Goal: Information Seeking & Learning: Learn about a topic

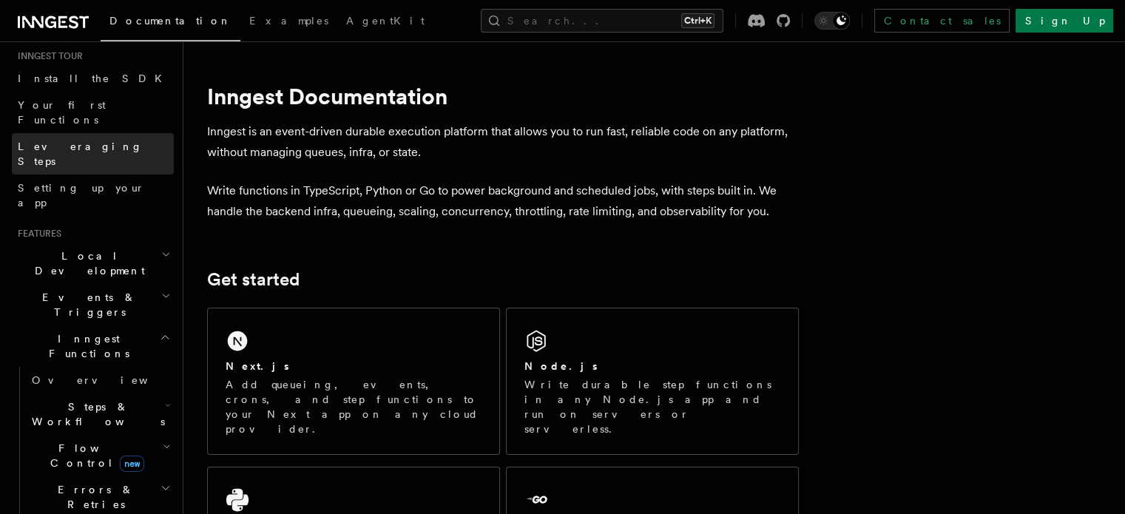
scroll to position [157, 0]
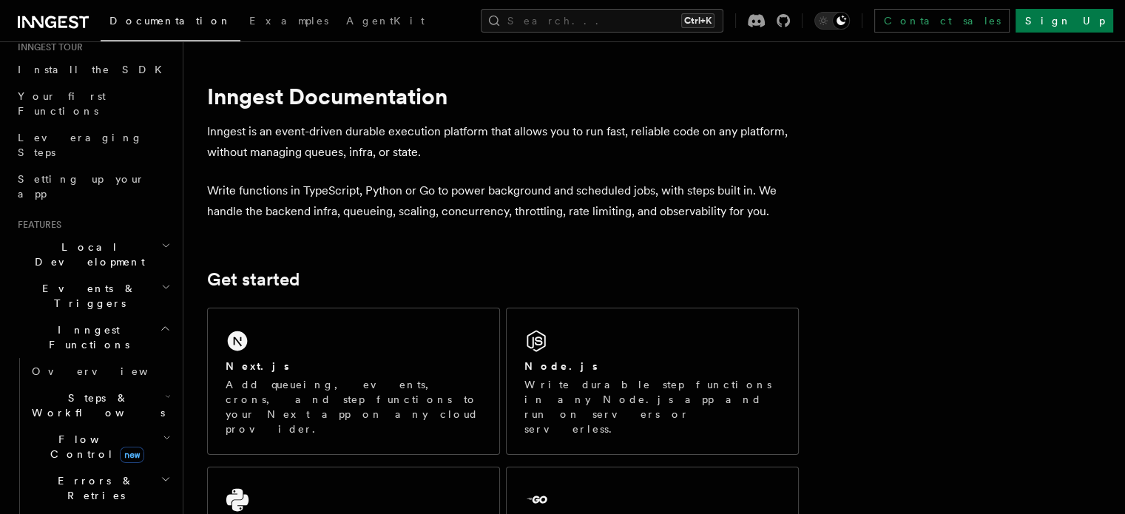
click at [115, 234] on h2 "Local Development" at bounding box center [93, 254] width 162 height 41
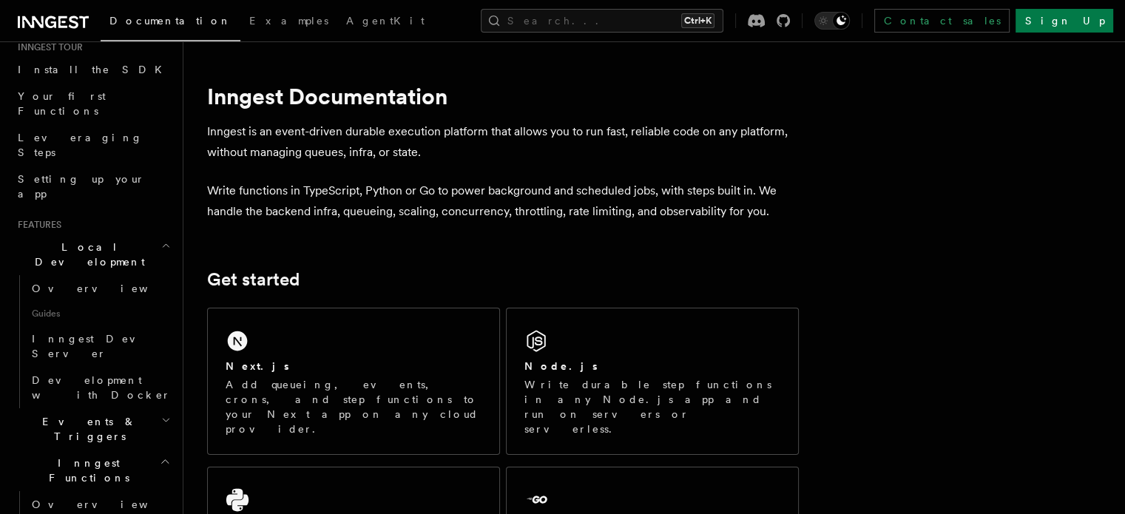
click at [115, 234] on h2 "Local Development" at bounding box center [93, 254] width 162 height 41
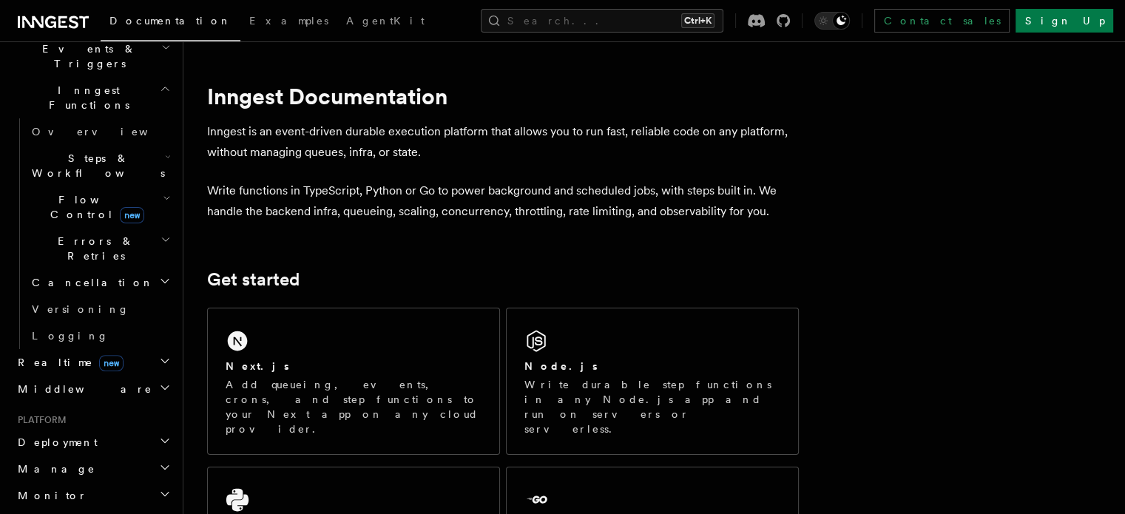
scroll to position [399, 0]
click at [61, 432] on span "Deployment" at bounding box center [55, 439] width 86 height 15
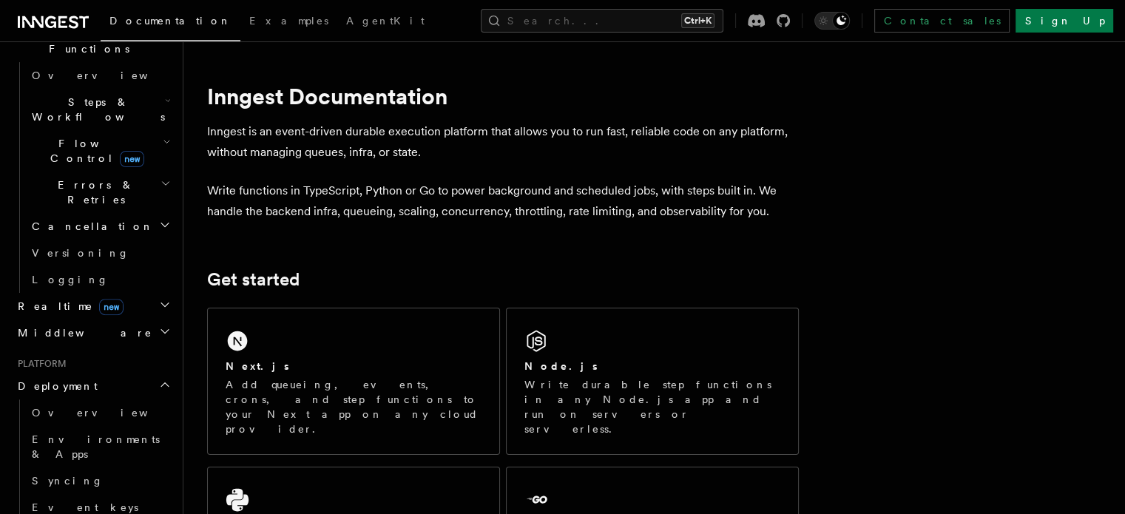
scroll to position [454, 0]
click at [64, 405] on span "Overview" at bounding box center [108, 411] width 152 height 12
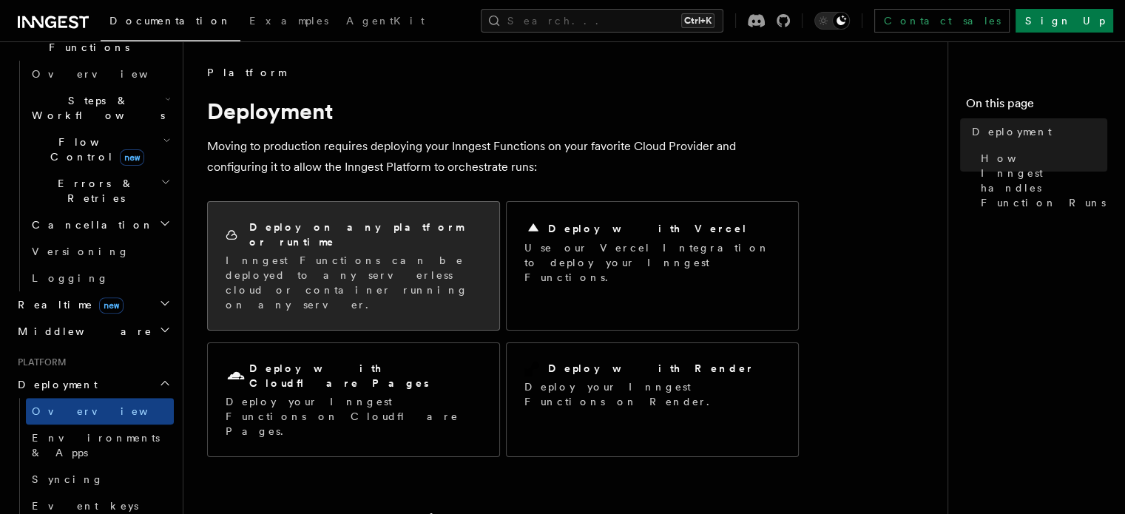
click at [333, 253] on p "Inngest Functions can be deployed to any serverless cloud or container running …" at bounding box center [353, 282] width 256 height 59
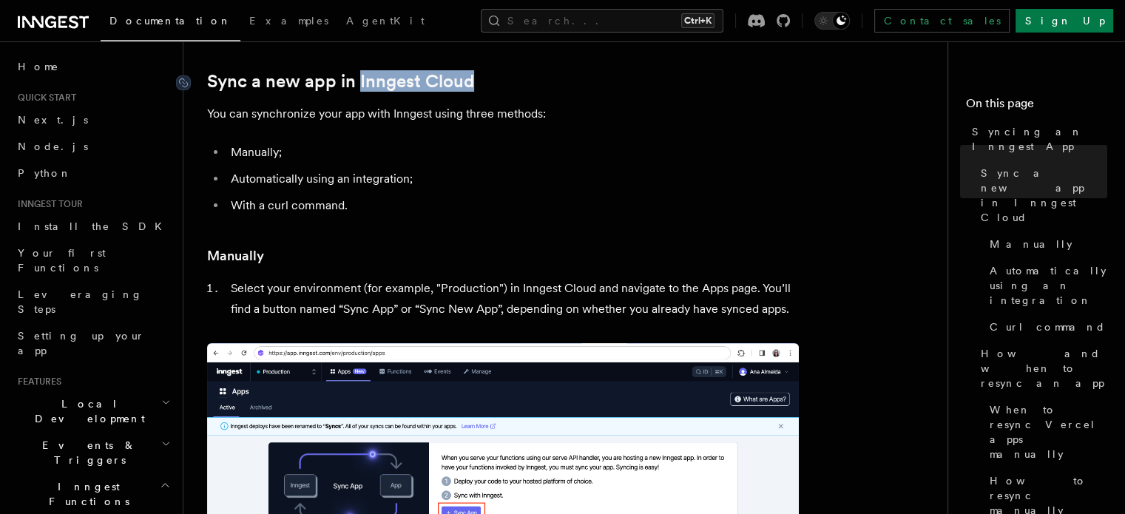
drag, startPoint x: 486, startPoint y: 91, endPoint x: 360, endPoint y: 84, distance: 125.9
click at [360, 84] on h2 "Sync a new app in Inngest Cloud" at bounding box center [502, 81] width 591 height 21
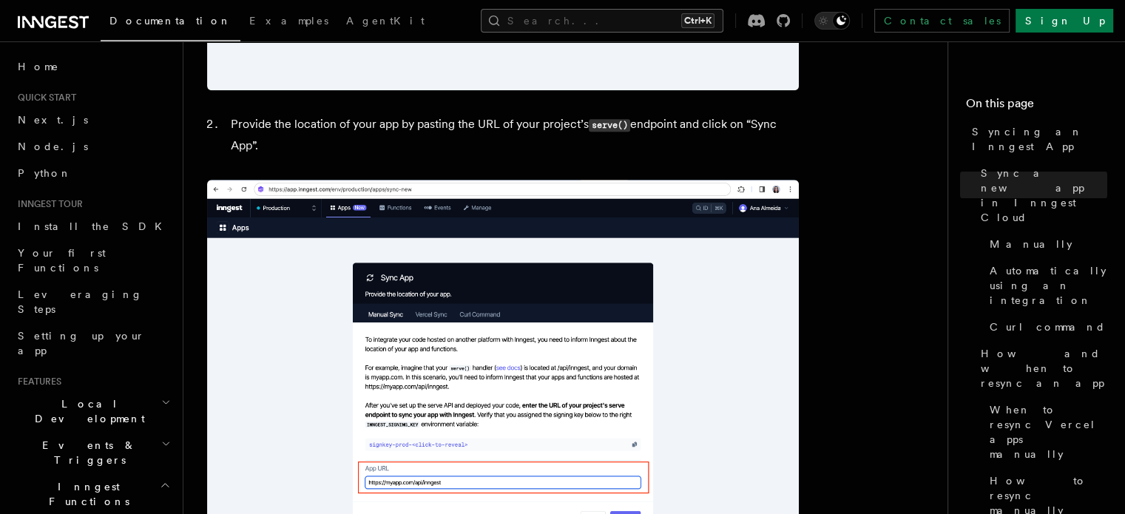
click at [580, 23] on button "Search... Ctrl+K" at bounding box center [602, 21] width 243 height 24
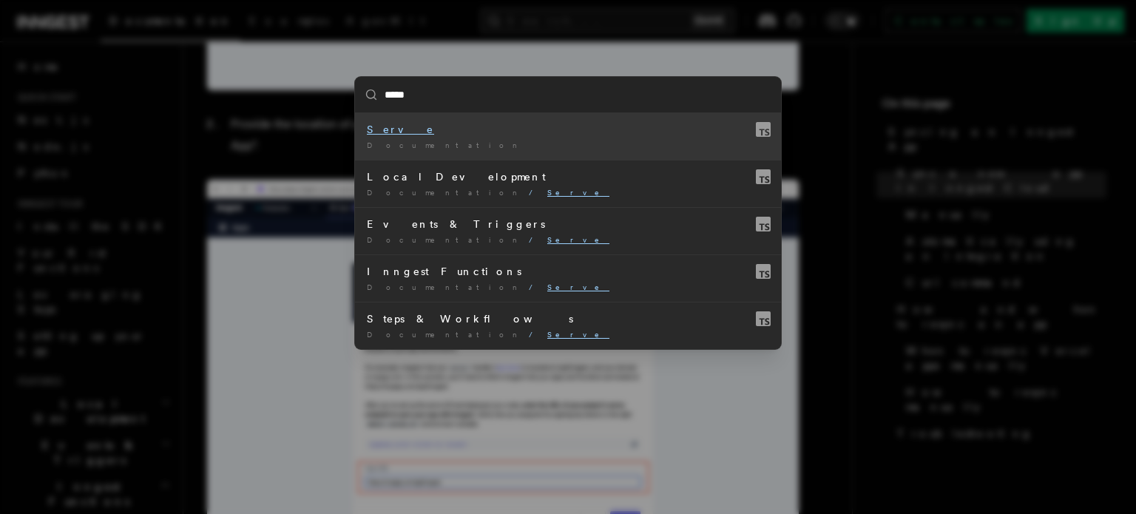
type input "******"
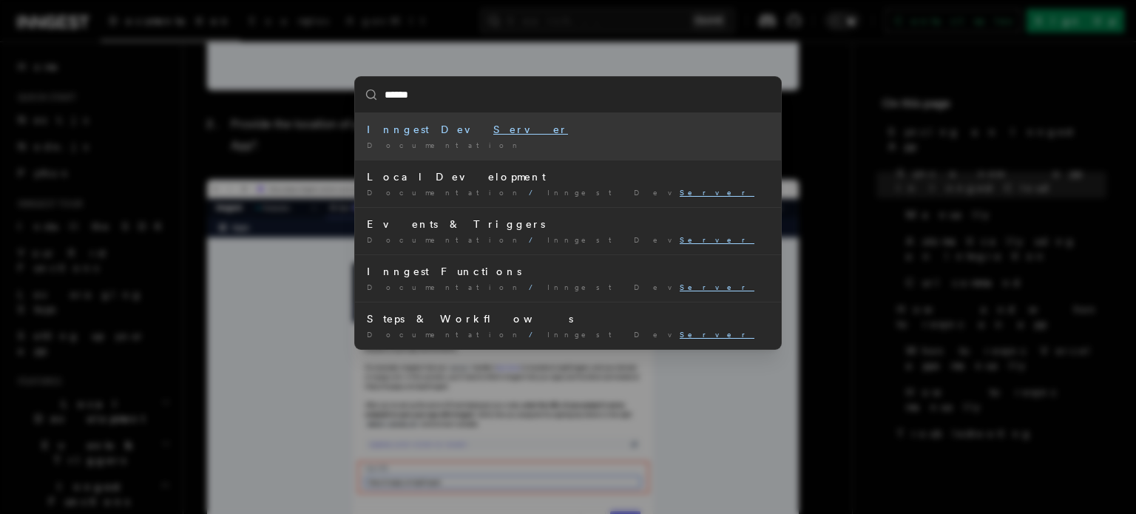
click at [485, 132] on div "Inngest Dev Server" at bounding box center [568, 129] width 402 height 15
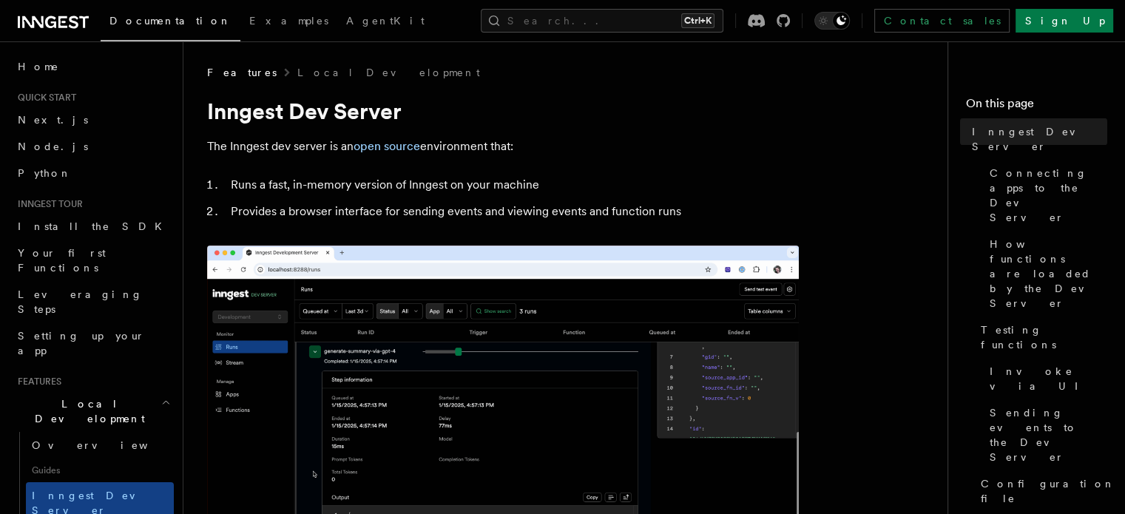
click at [208, 146] on p "The Inngest dev server is an open source environment that:" at bounding box center [502, 146] width 591 height 21
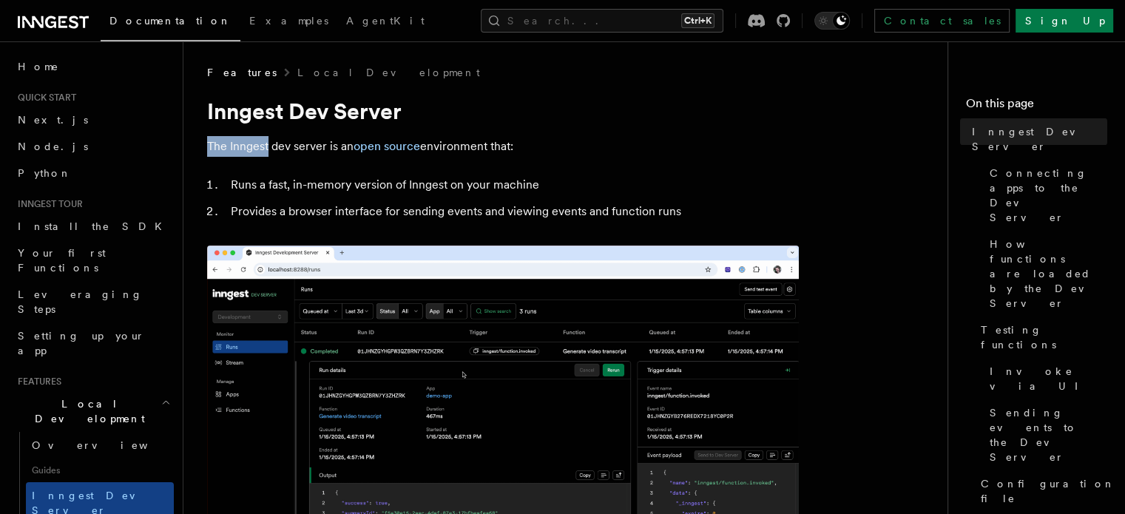
drag, startPoint x: 208, startPoint y: 146, endPoint x: 263, endPoint y: 149, distance: 55.5
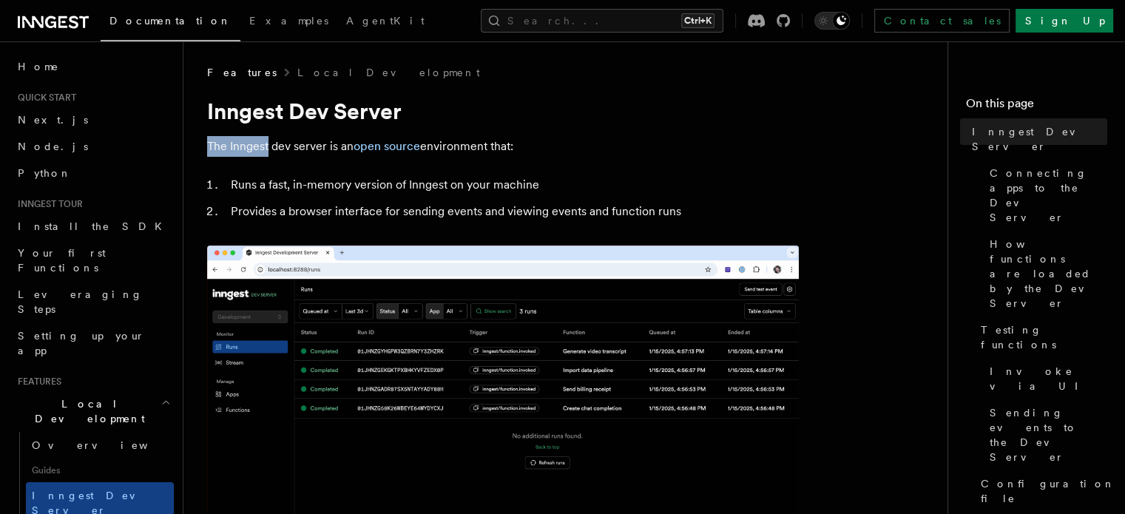
click at [263, 149] on p "The Inngest dev server is an open source environment that:" at bounding box center [502, 146] width 591 height 21
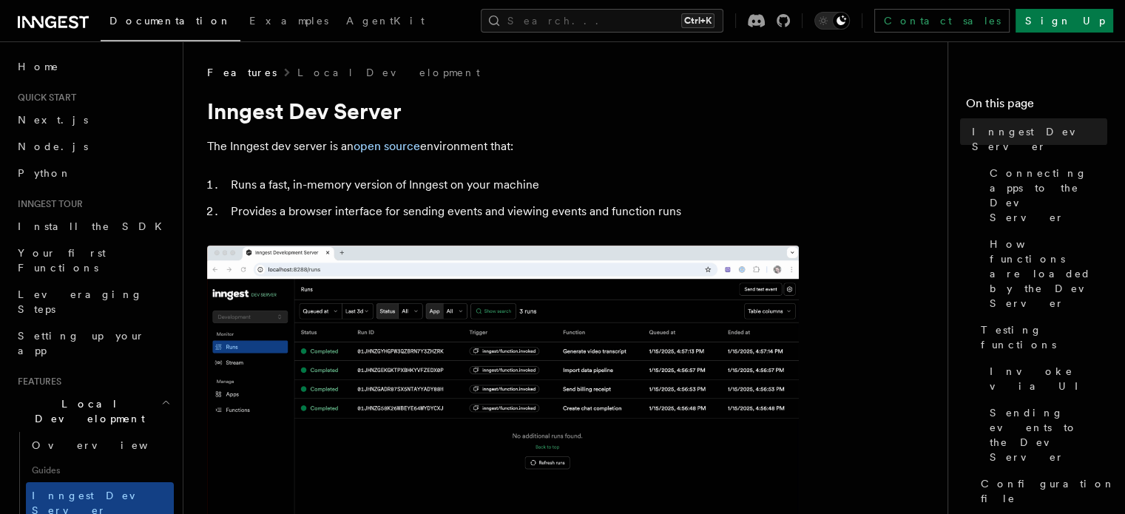
click at [523, 152] on p "The Inngest dev server is an open source environment that:" at bounding box center [502, 146] width 591 height 21
click at [308, 187] on li "Runs a fast, in-memory version of Inngest on your machine" at bounding box center [512, 184] width 572 height 21
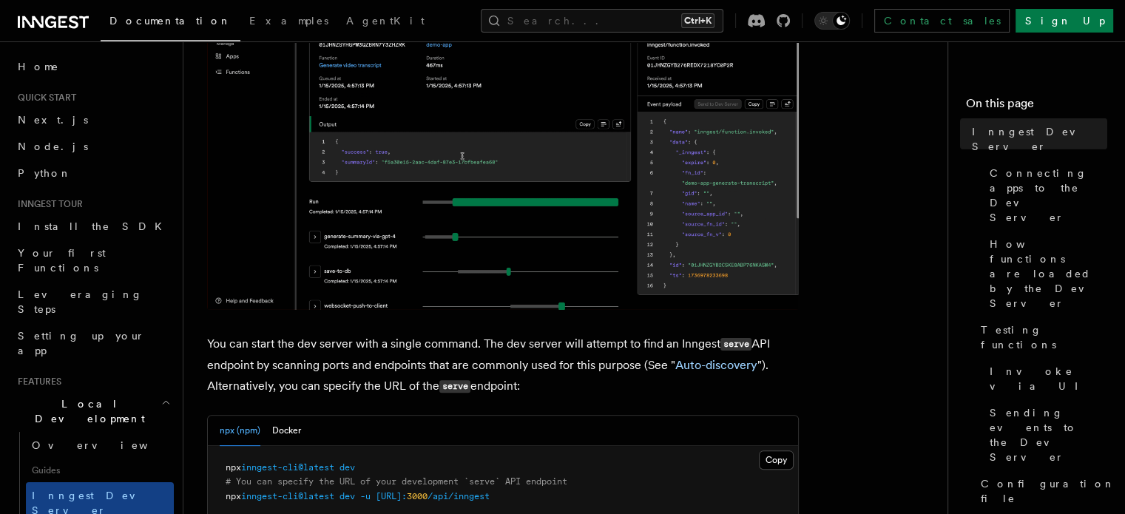
scroll to position [583, 0]
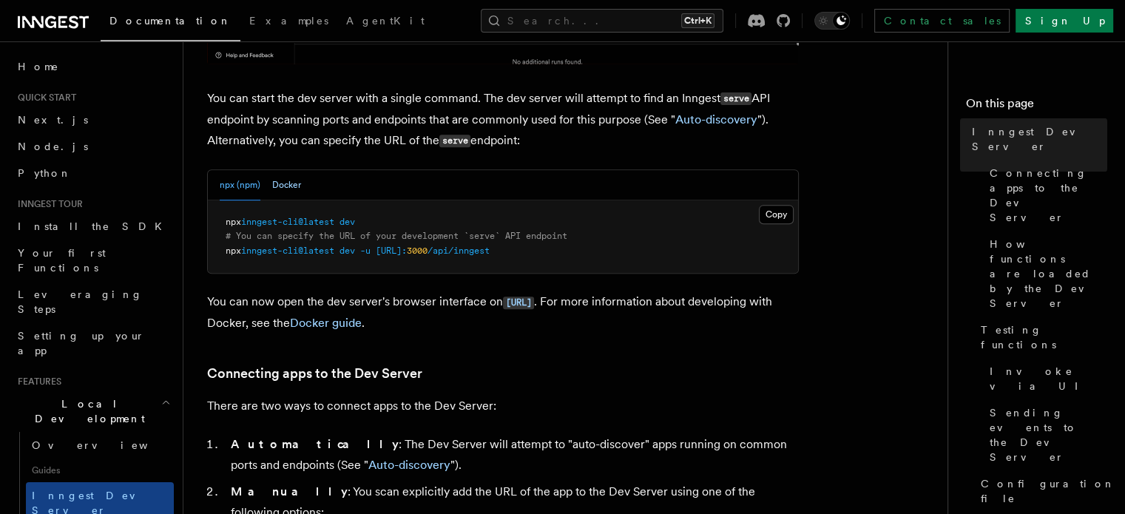
click at [285, 181] on button "Docker" at bounding box center [286, 185] width 29 height 30
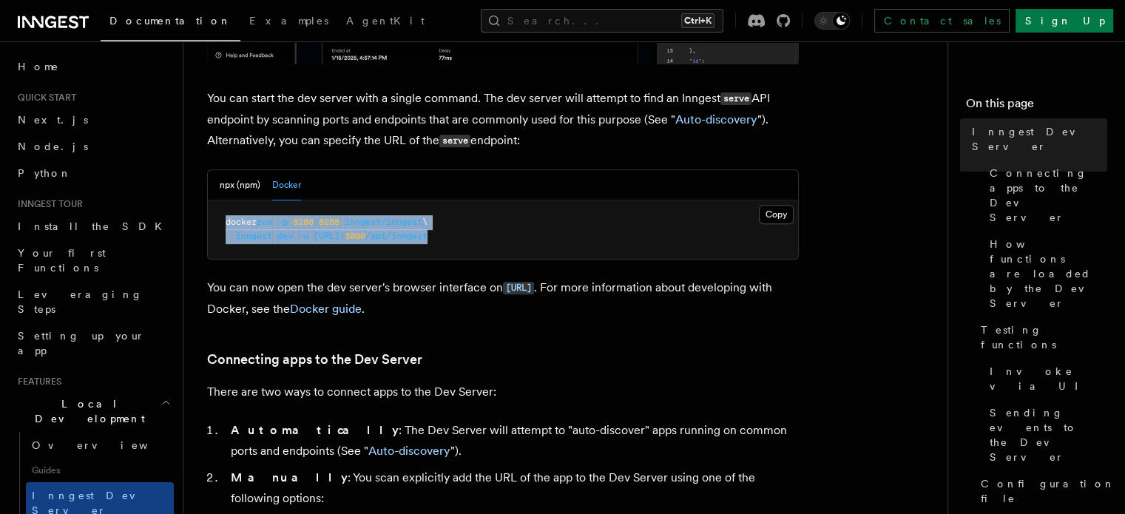
drag, startPoint x: 565, startPoint y: 240, endPoint x: 218, endPoint y: 215, distance: 347.7
click at [218, 215] on pre "docker run -p 8288 : 8288 inngest/inngest \ inngest dev -u http://host.docker.i…" at bounding box center [503, 229] width 590 height 58
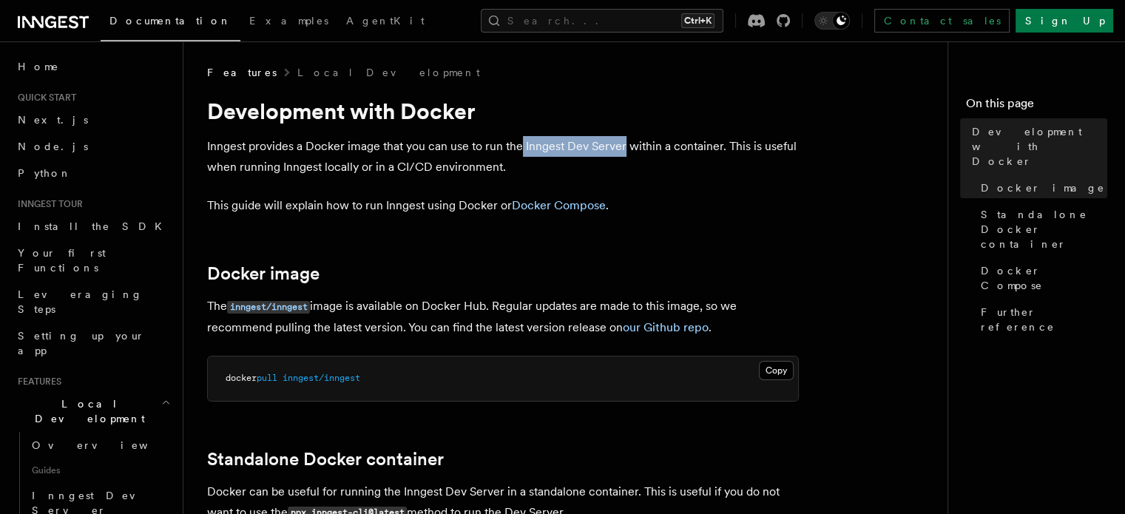
drag, startPoint x: 520, startPoint y: 143, endPoint x: 621, endPoint y: 147, distance: 100.6
click at [621, 147] on p "Inngest provides a Docker image that you can use to run the Inngest Dev Server …" at bounding box center [502, 156] width 591 height 41
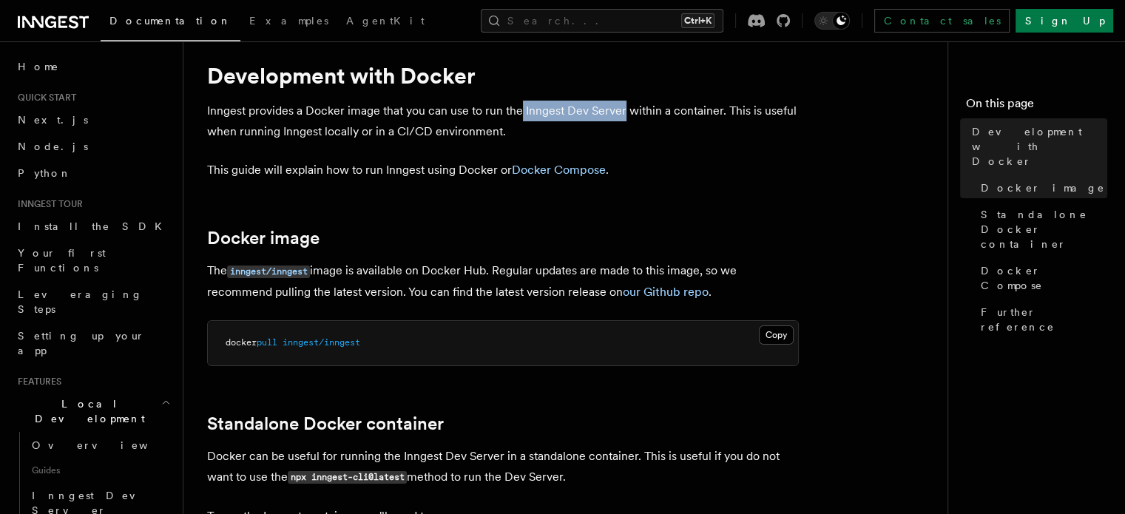
scroll to position [35, 0]
click at [559, 172] on link "Docker Compose" at bounding box center [559, 170] width 94 height 14
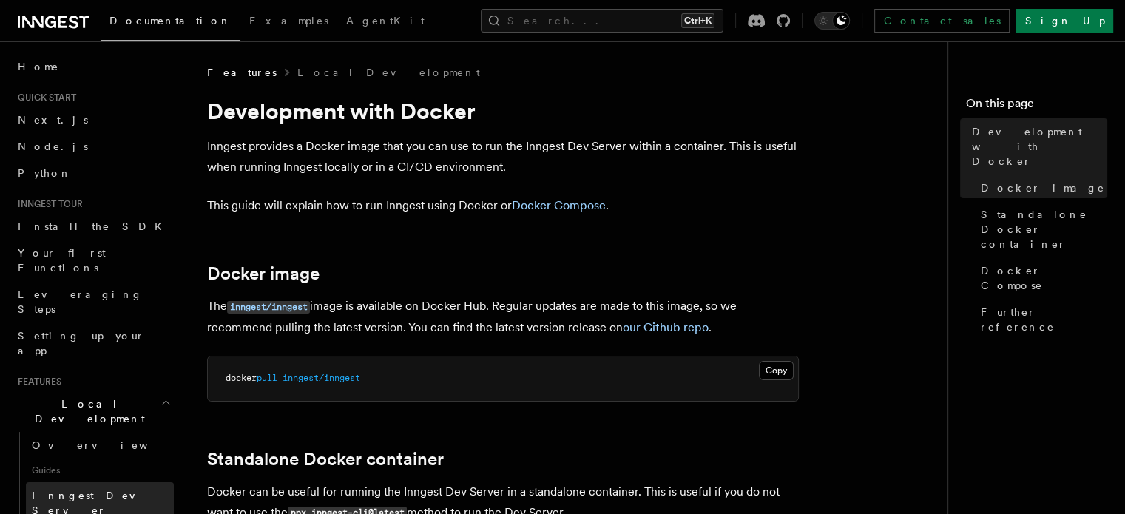
click at [70, 489] on span "Inngest Dev Server" at bounding box center [95, 502] width 126 height 27
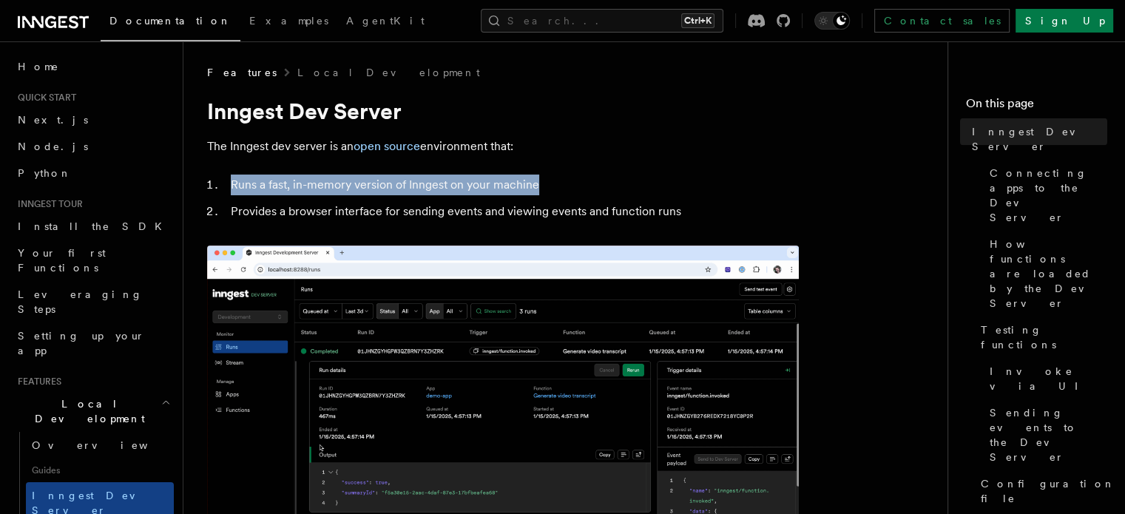
drag, startPoint x: 231, startPoint y: 186, endPoint x: 535, endPoint y: 185, distance: 303.1
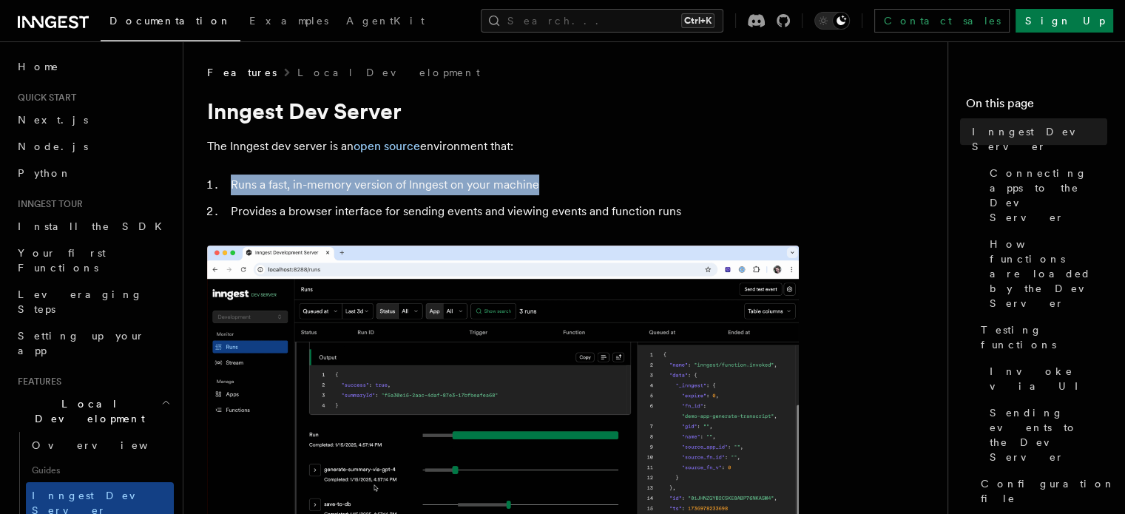
click at [535, 185] on li "Runs a fast, in-memory version of Inngest on your machine" at bounding box center [512, 184] width 572 height 21
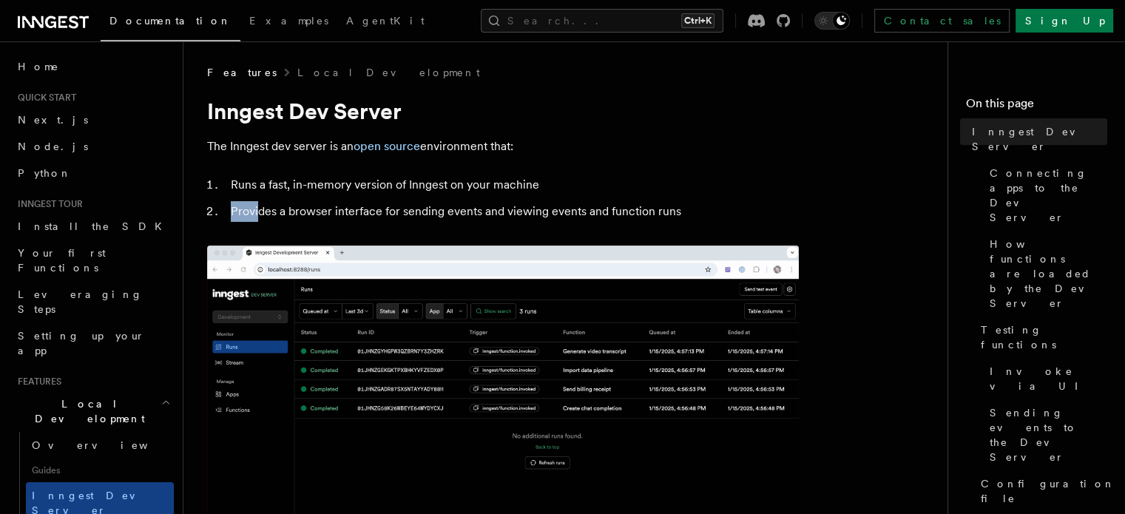
drag, startPoint x: 227, startPoint y: 213, endPoint x: 259, endPoint y: 212, distance: 31.8
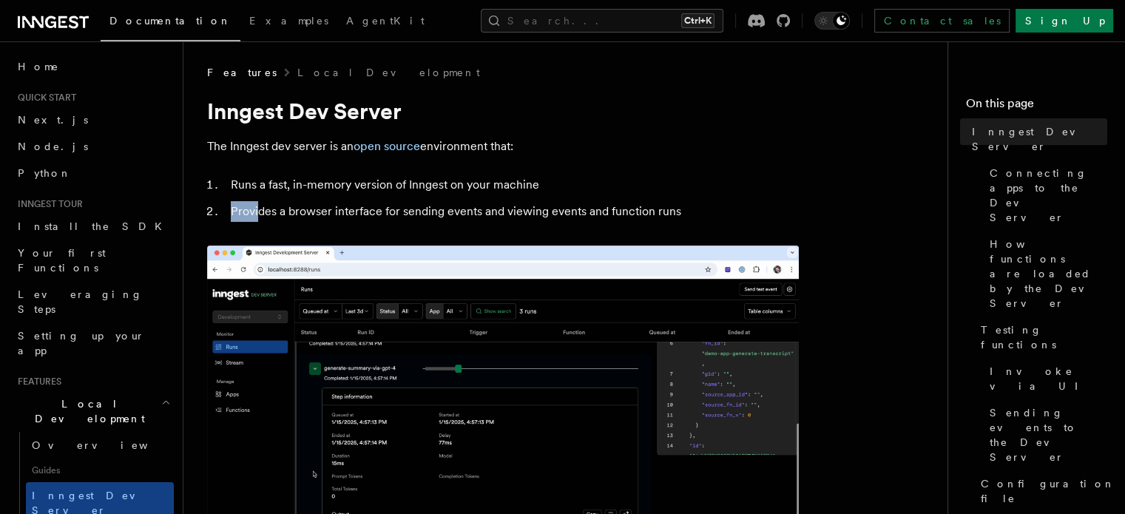
click at [259, 212] on li "Provides a browser interface for sending events and viewing events and function…" at bounding box center [512, 211] width 572 height 21
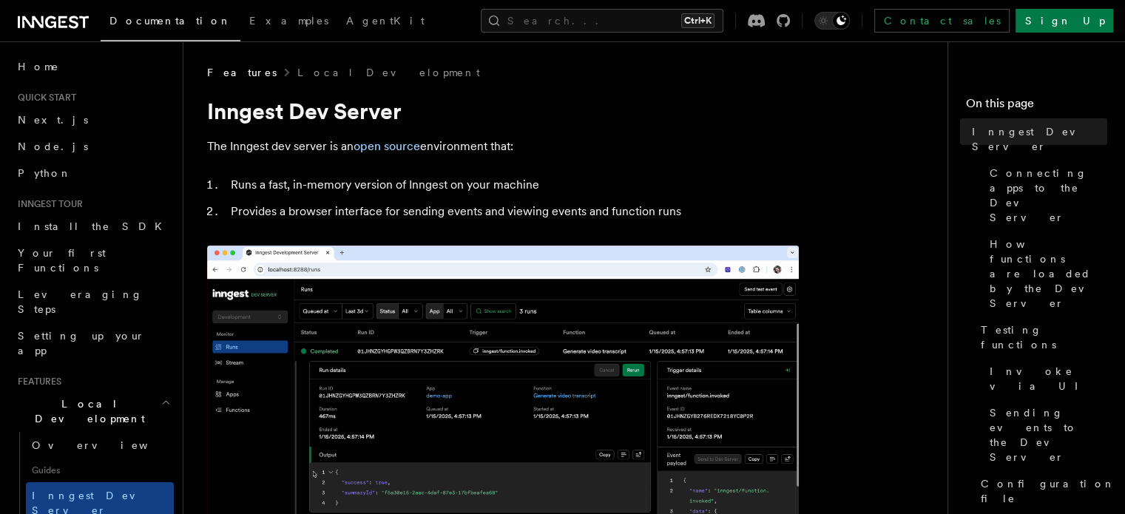
click at [269, 212] on li "Provides a browser interface for sending events and viewing events and function…" at bounding box center [512, 211] width 572 height 21
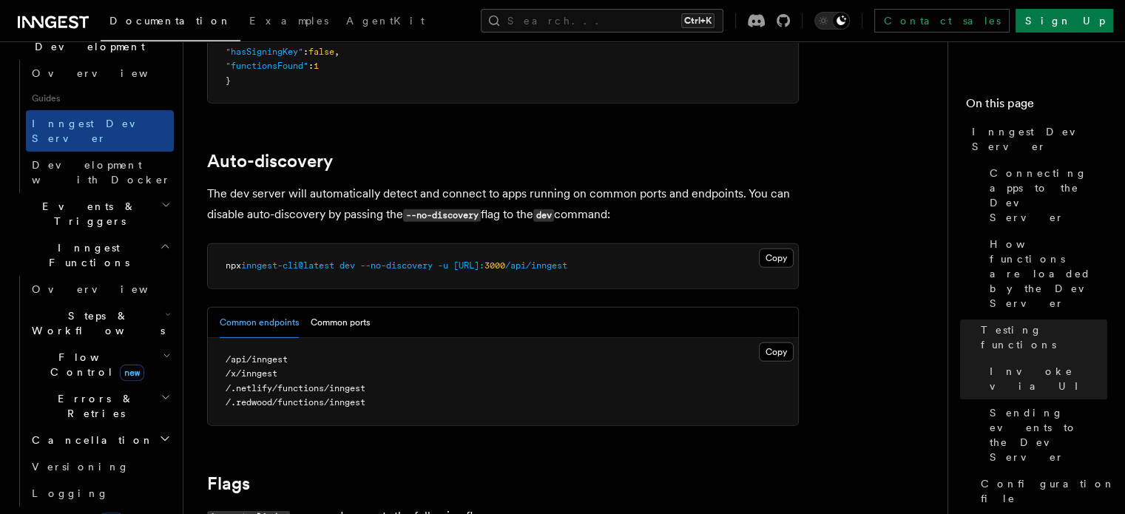
scroll to position [373, 0]
click at [618, 22] on button "Search... Ctrl+K" at bounding box center [602, 21] width 243 height 24
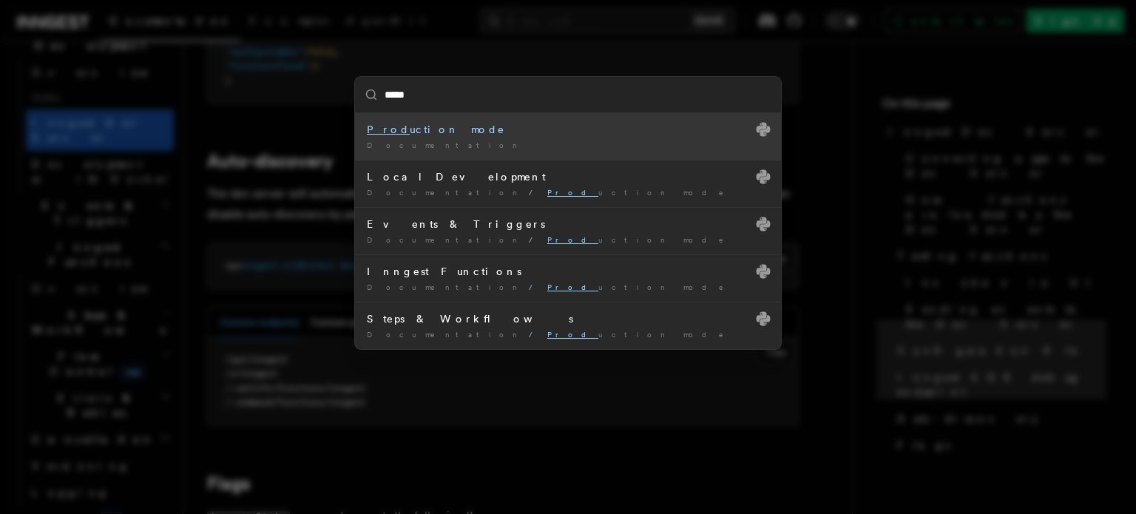
type input "******"
click at [451, 127] on div "Produc tion mode" at bounding box center [568, 129] width 402 height 15
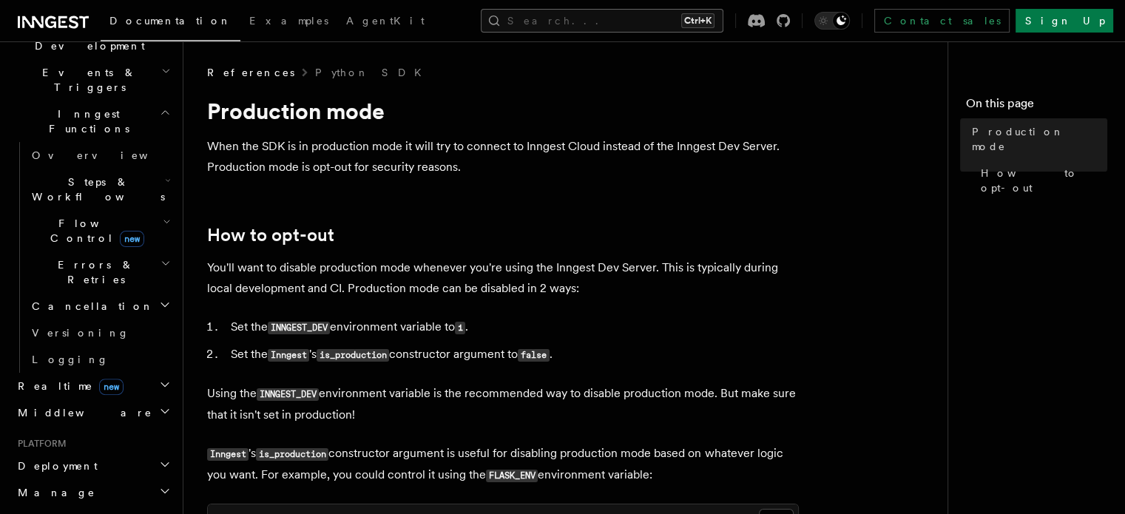
click at [638, 16] on button "Search... Ctrl+K" at bounding box center [602, 21] width 243 height 24
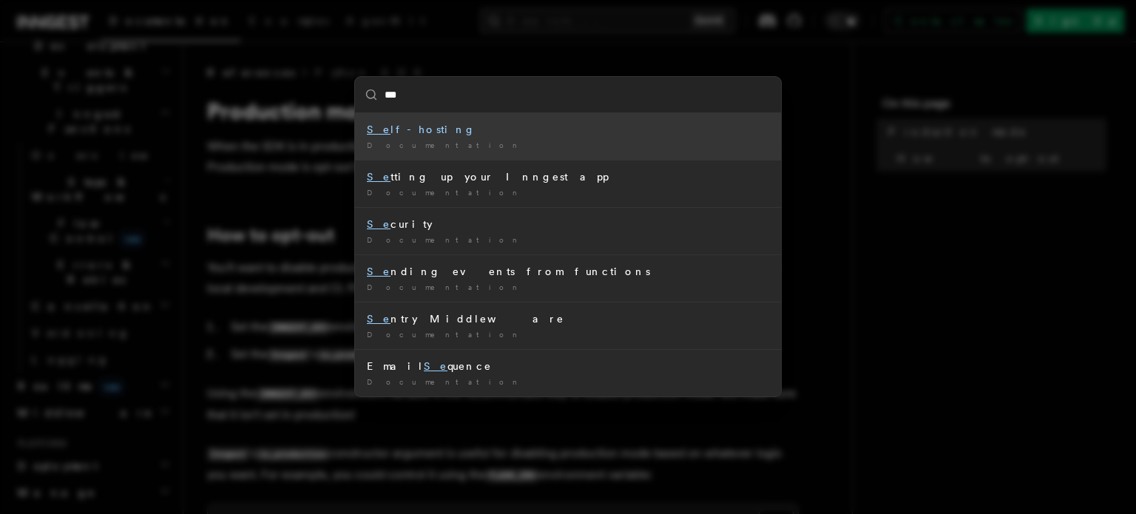
type input "****"
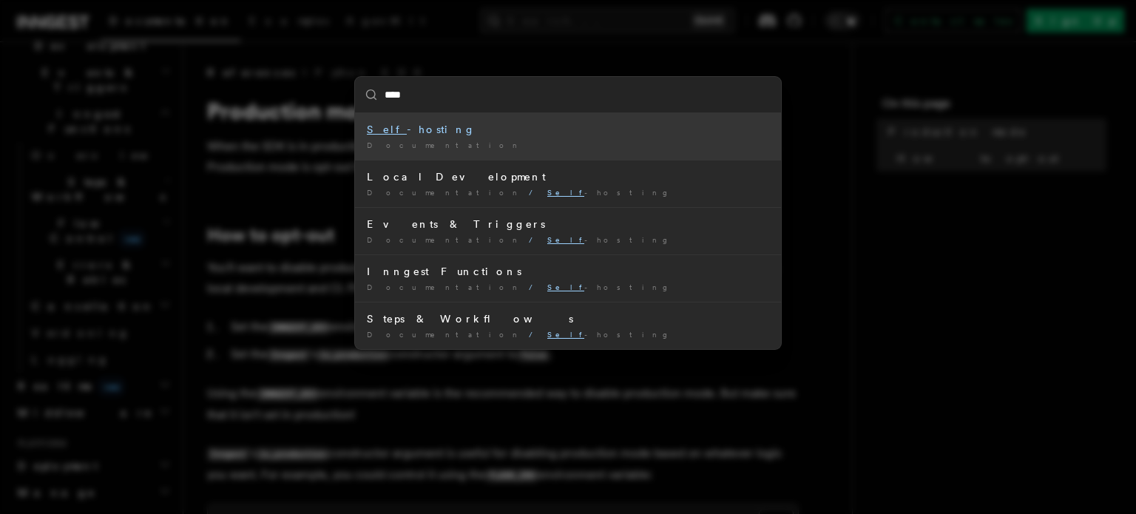
click at [456, 135] on div "Self -hosting" at bounding box center [568, 129] width 402 height 15
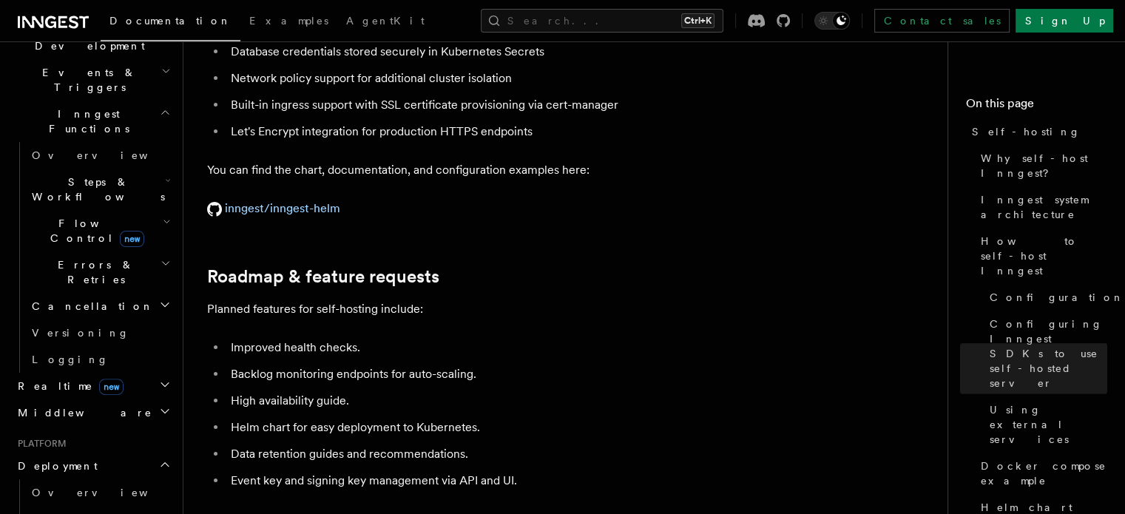
scroll to position [5857, 0]
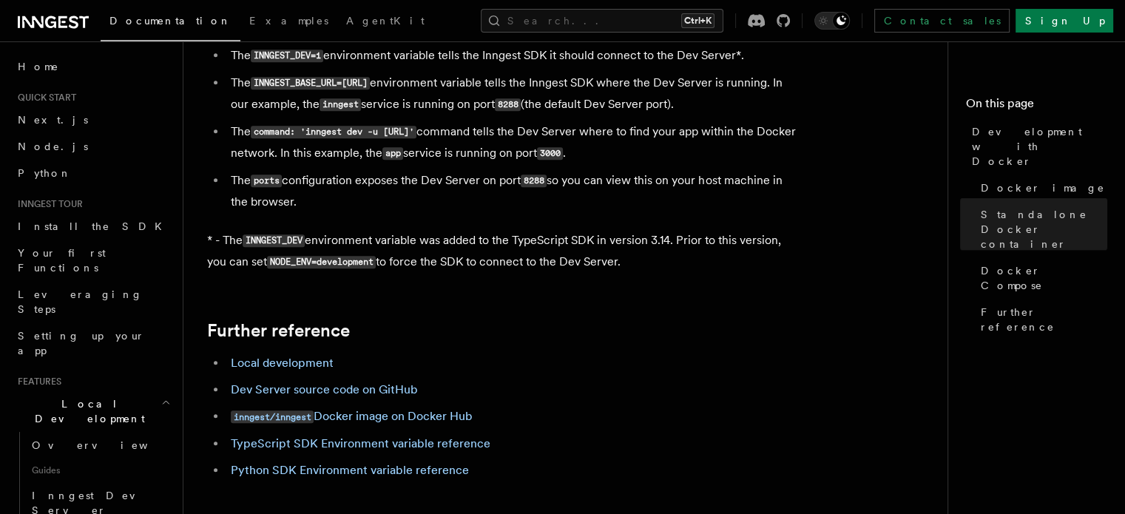
scroll to position [1399, 0]
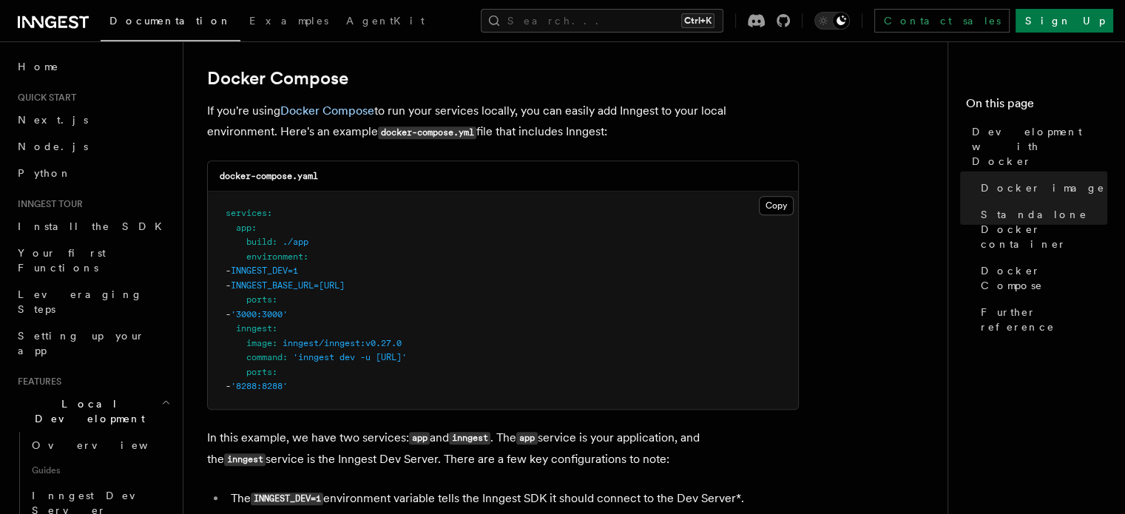
scroll to position [958, 0]
click at [603, 19] on button "Search... Ctrl+K" at bounding box center [602, 21] width 243 height 24
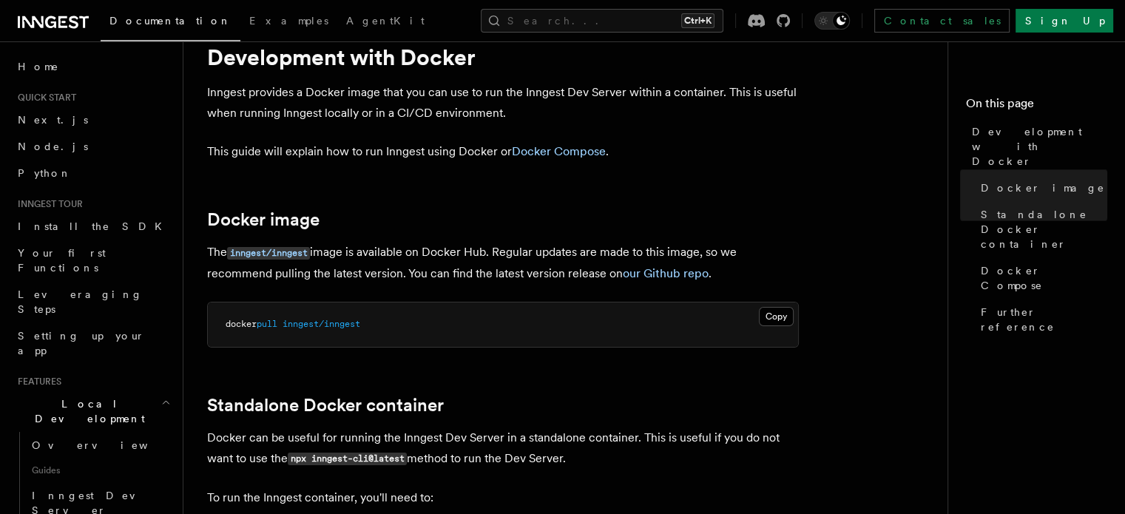
scroll to position [0, 0]
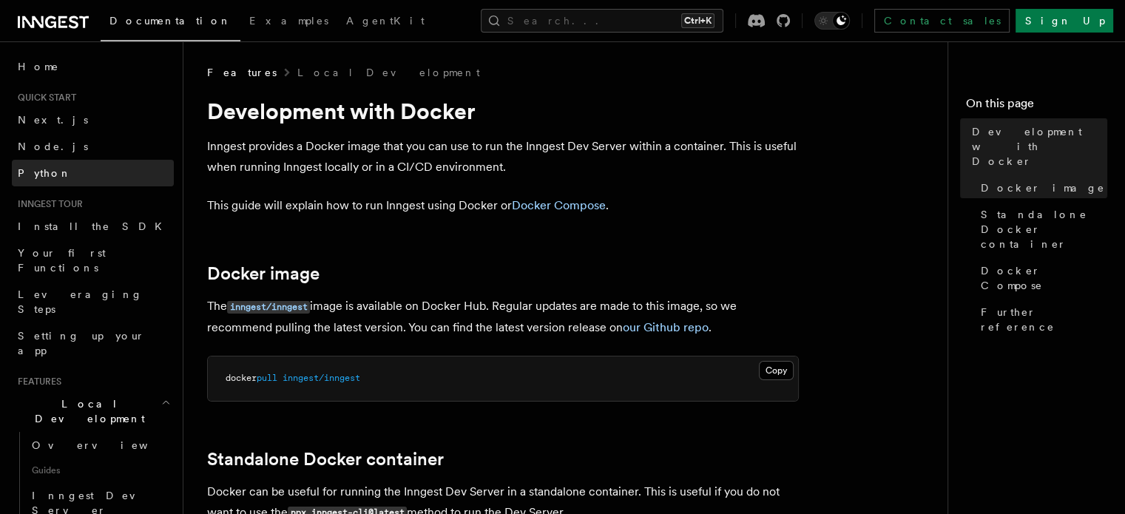
click at [67, 170] on link "Python" at bounding box center [93, 173] width 162 height 27
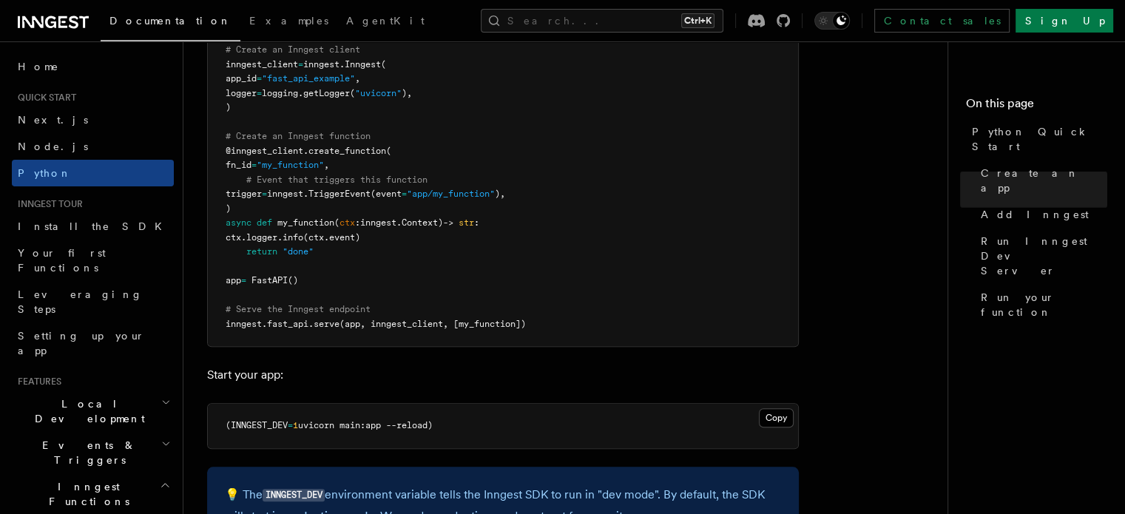
scroll to position [1108, 0]
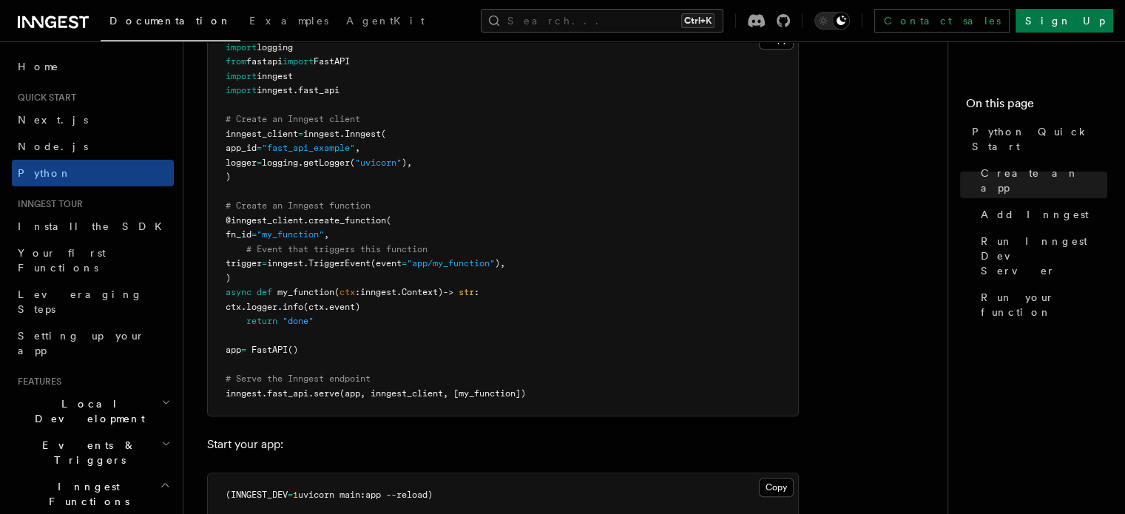
click at [348, 292] on span "ctx" at bounding box center [347, 292] width 16 height 10
click at [396, 258] on span "(event" at bounding box center [385, 263] width 31 height 10
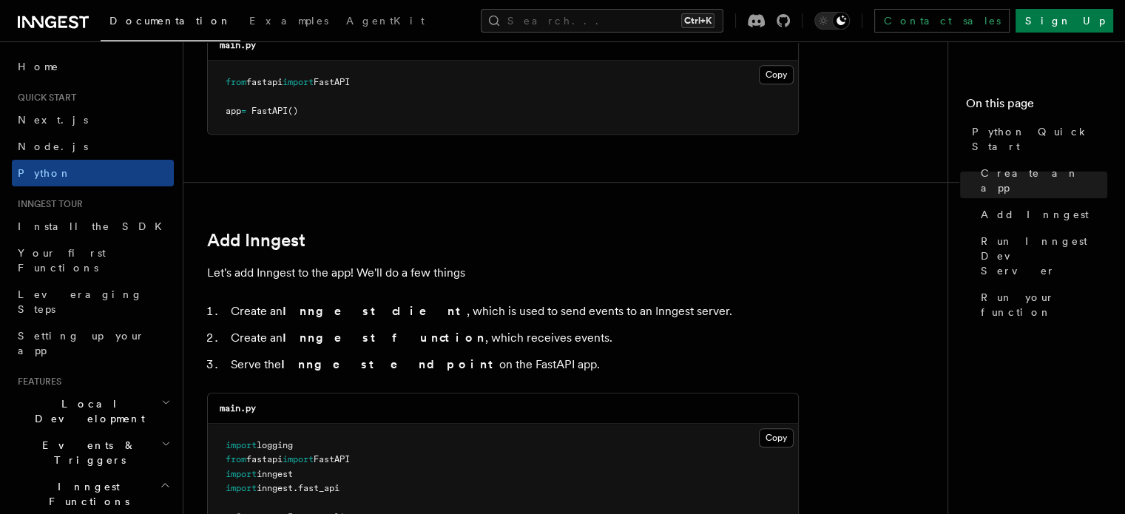
scroll to position [686, 0]
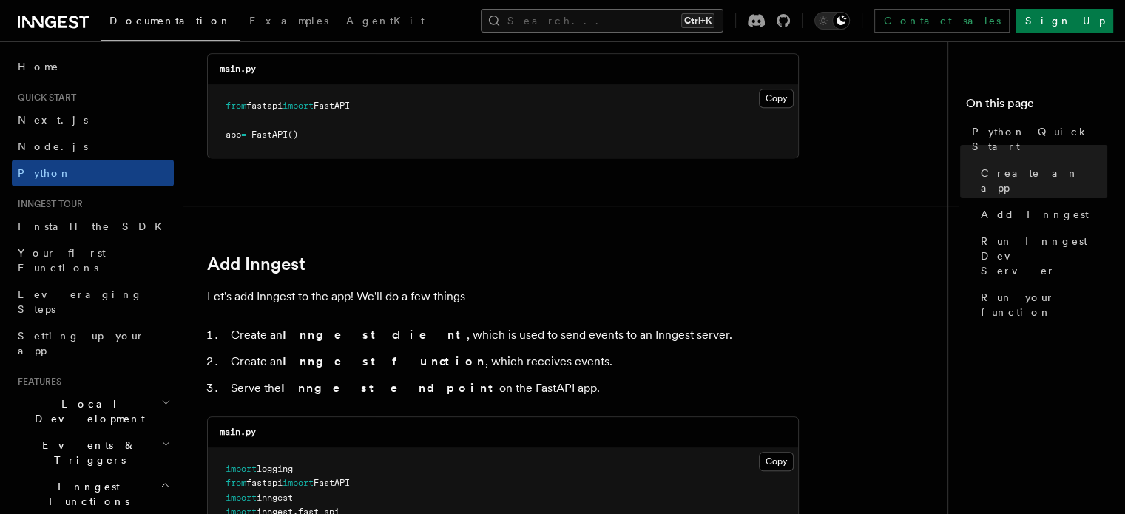
click at [603, 14] on button "Search... Ctrl+K" at bounding box center [602, 21] width 243 height 24
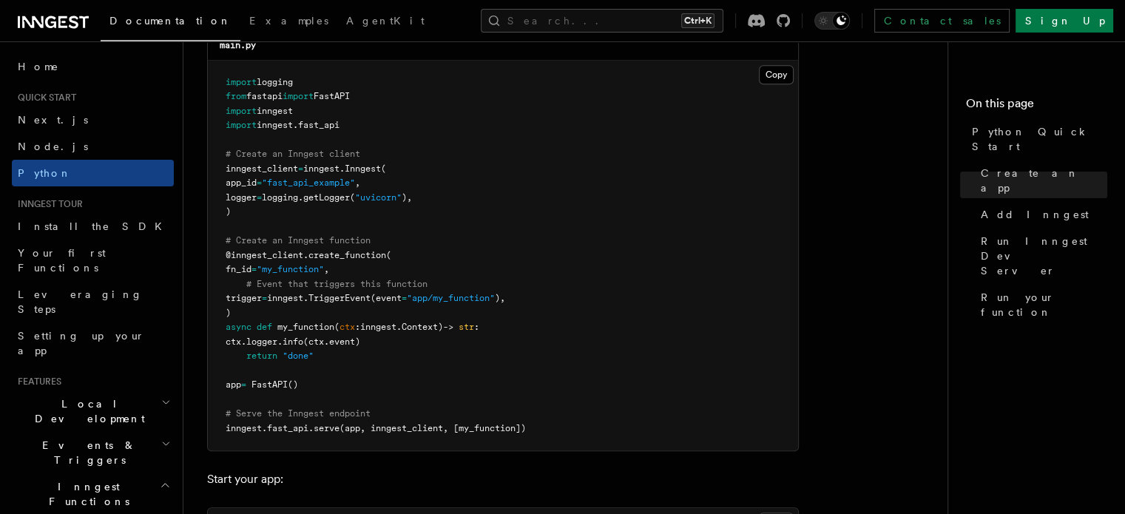
scroll to position [1085, 0]
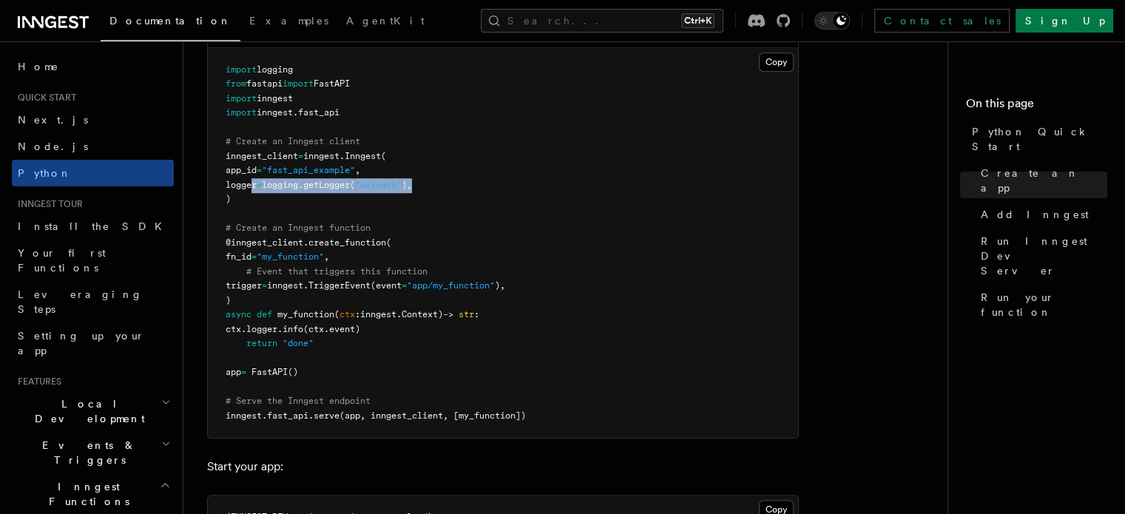
drag, startPoint x: 253, startPoint y: 183, endPoint x: 444, endPoint y: 188, distance: 190.8
click at [444, 188] on pre "import logging from fastapi import FastAPI import inngest import inngest . fast…" at bounding box center [503, 243] width 590 height 390
click at [268, 156] on span "inngest_client" at bounding box center [261, 156] width 72 height 10
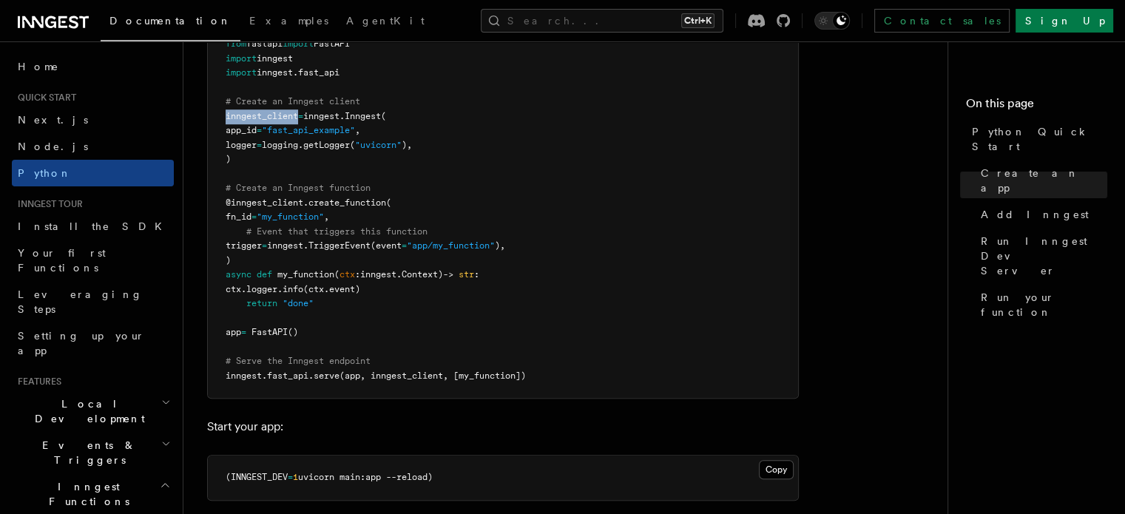
scroll to position [1127, 0]
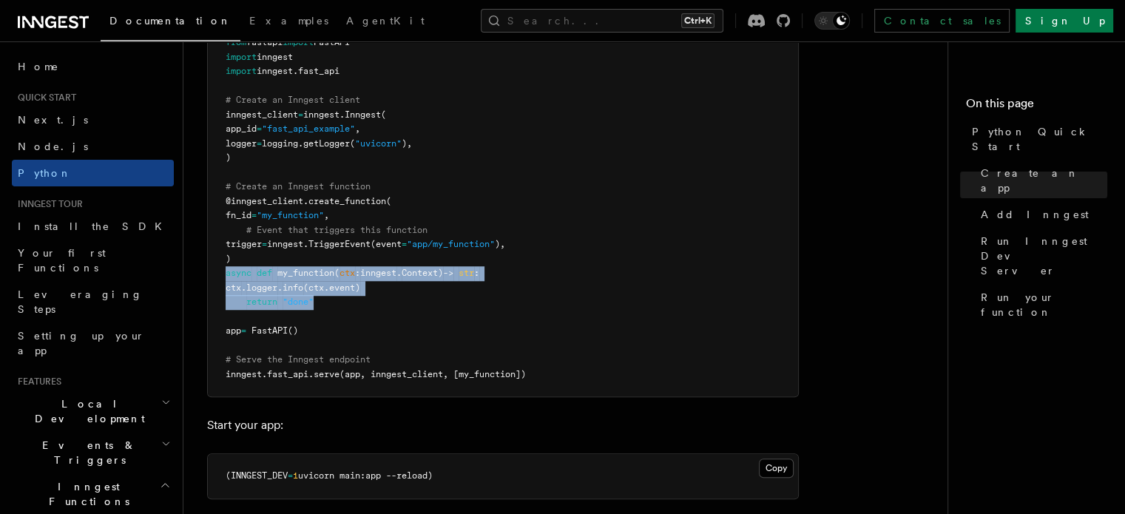
drag, startPoint x: 222, startPoint y: 273, endPoint x: 334, endPoint y: 307, distance: 117.4
click at [334, 307] on pre "import logging from fastapi import FastAPI import inngest import inngest . fast…" at bounding box center [503, 202] width 590 height 390
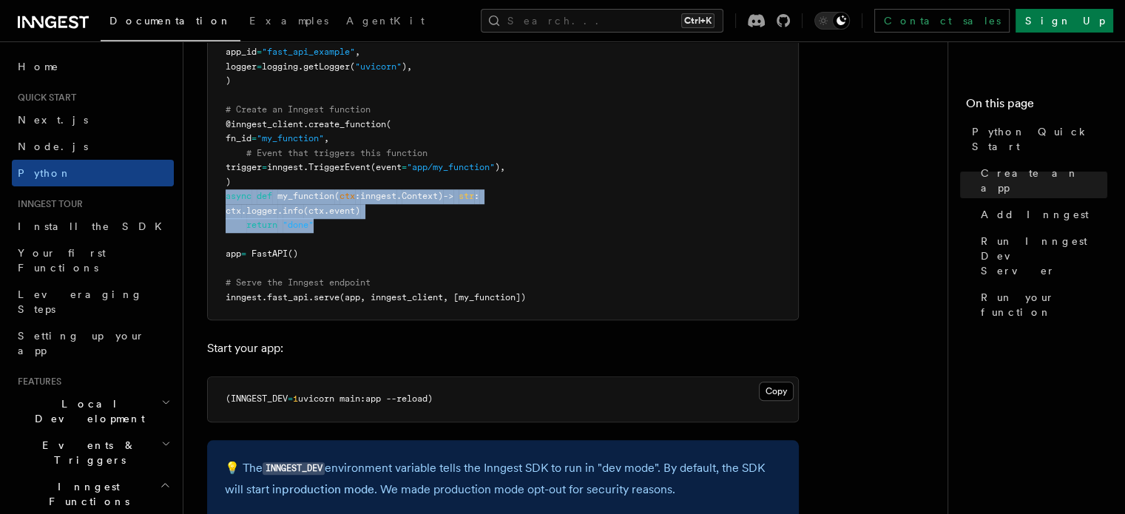
scroll to position [1224, 0]
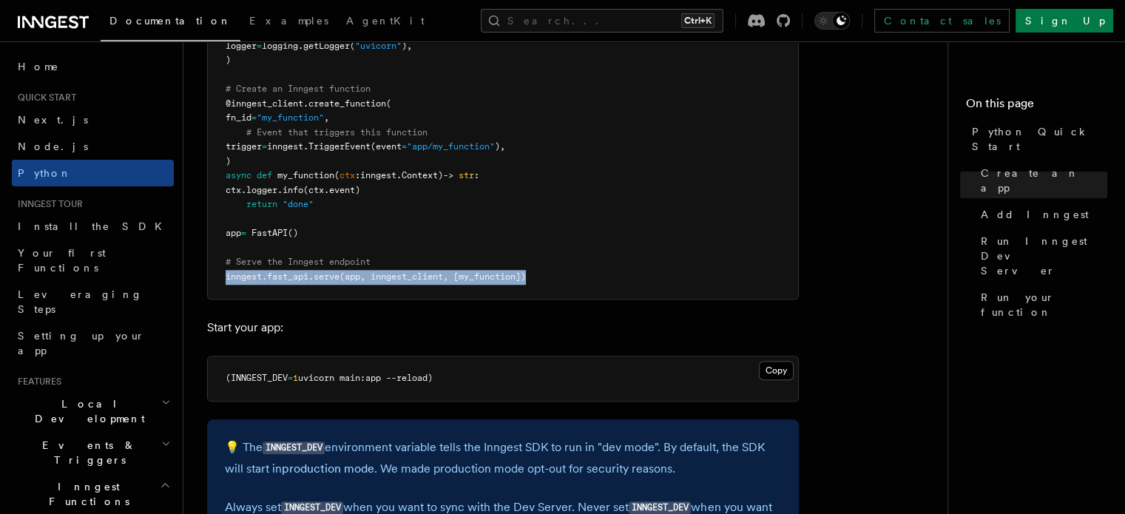
drag, startPoint x: 224, startPoint y: 274, endPoint x: 539, endPoint y: 274, distance: 315.0
click at [539, 274] on pre "import logging from fastapi import FastAPI import inngest import inngest . fast…" at bounding box center [503, 104] width 590 height 390
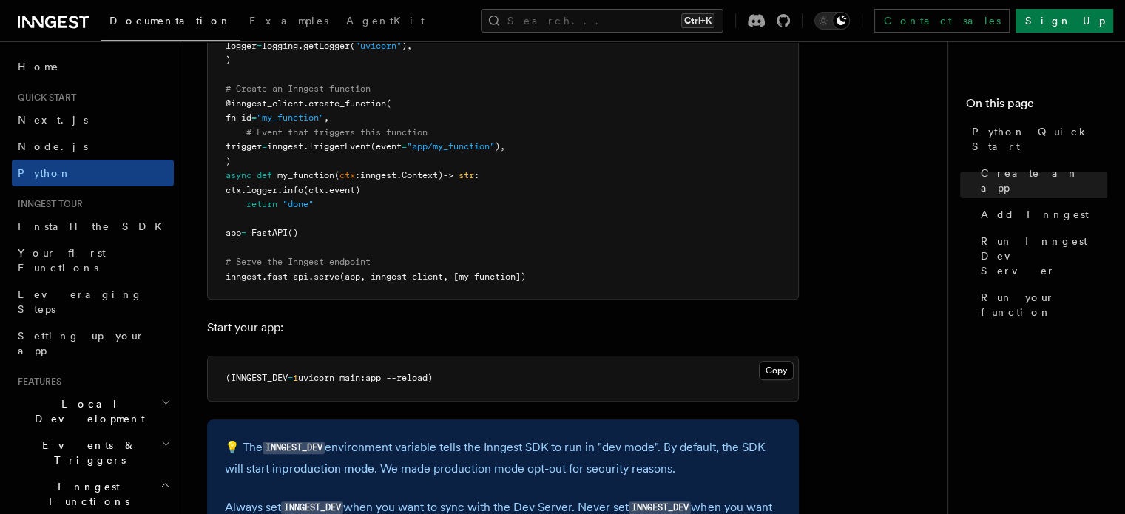
click at [376, 322] on p "Start your app:" at bounding box center [502, 327] width 591 height 21
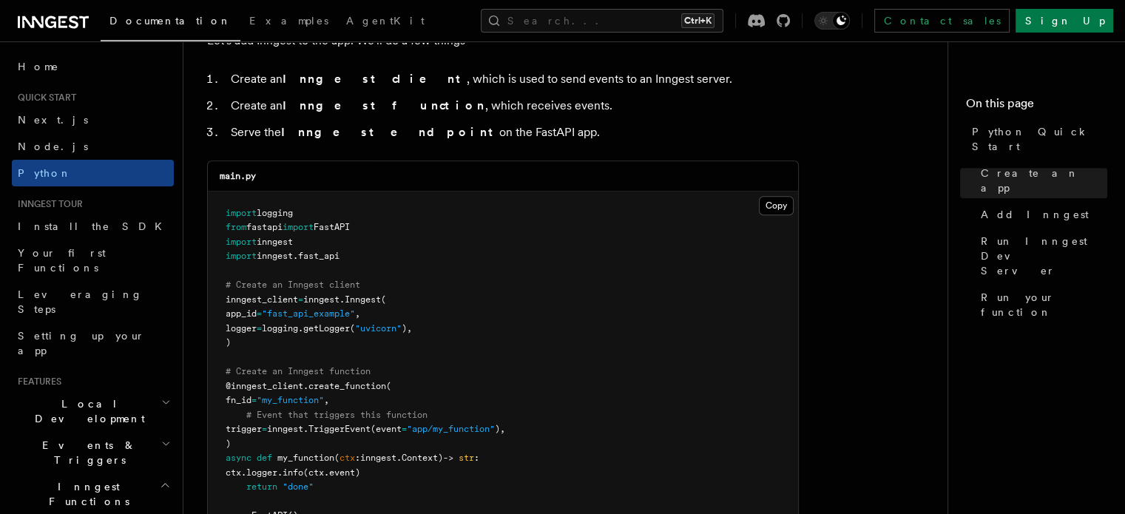
scroll to position [943, 0]
click at [271, 224] on span "fastapi" at bounding box center [264, 226] width 36 height 10
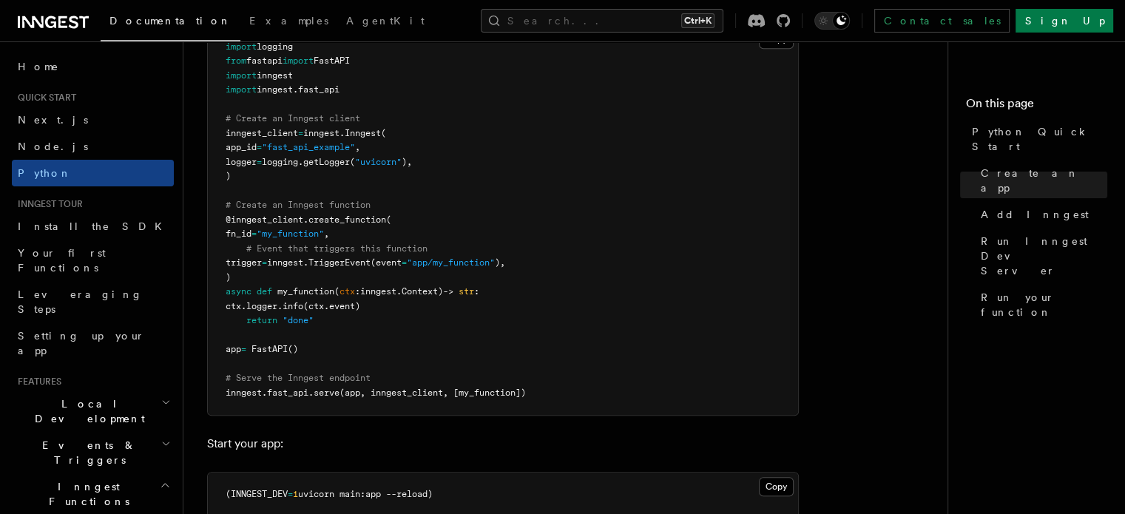
scroll to position [1109, 0]
click at [313, 88] on span "fast_api" at bounding box center [318, 89] width 41 height 10
click at [326, 86] on span "fast_api" at bounding box center [318, 89] width 41 height 10
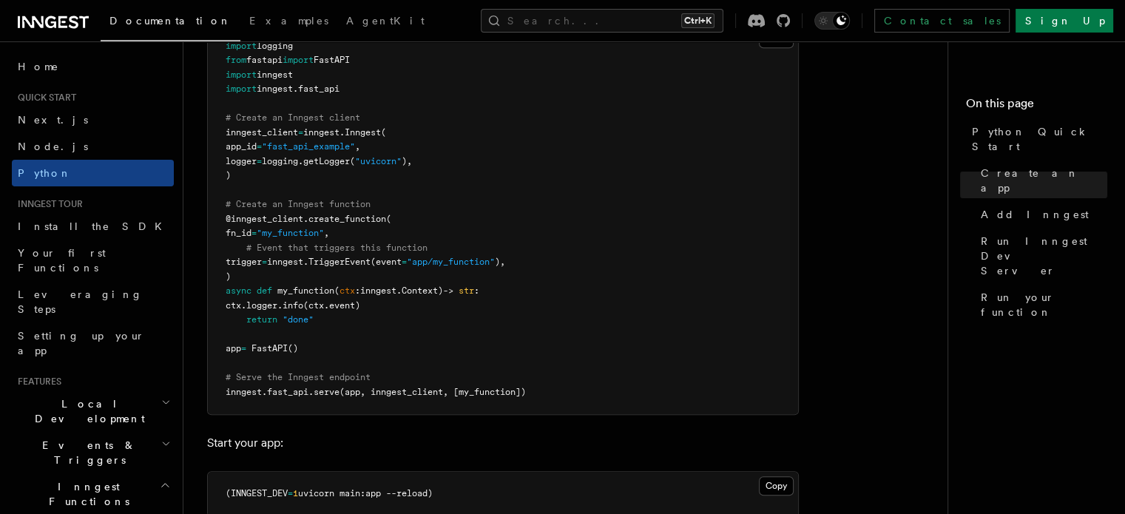
click at [260, 131] on span "inngest_client" at bounding box center [261, 132] width 72 height 10
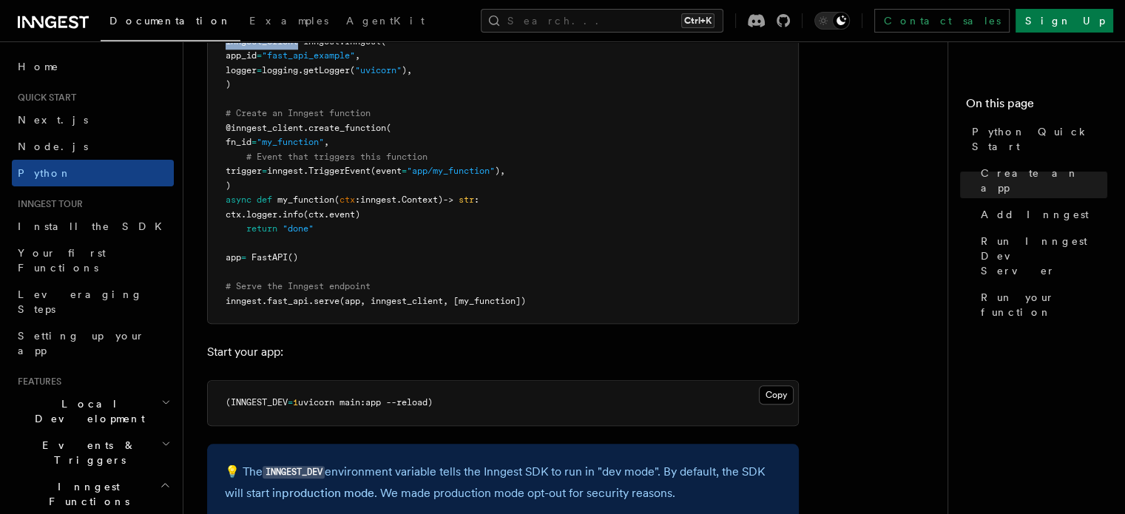
scroll to position [1208, 0]
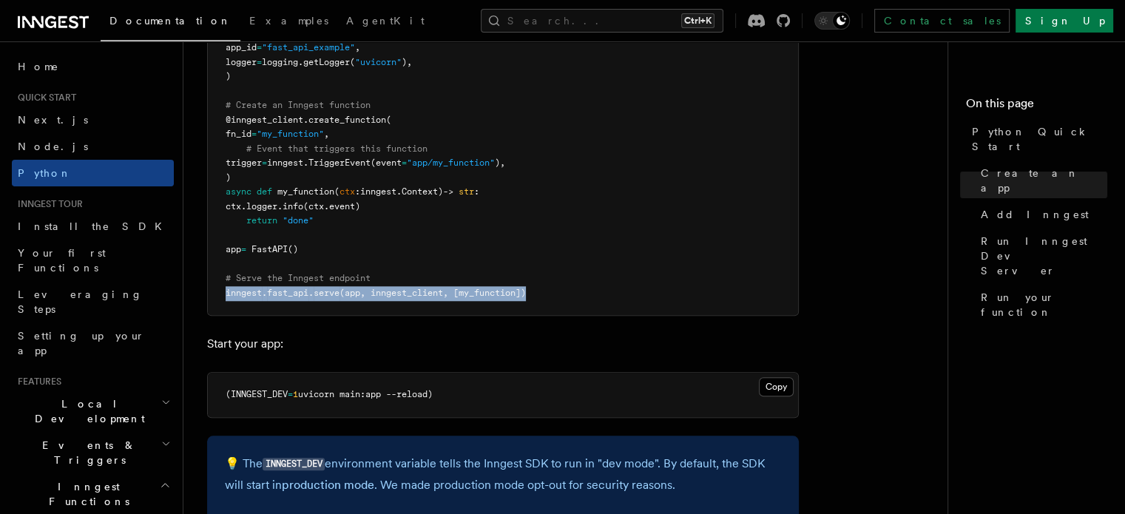
drag, startPoint x: 549, startPoint y: 291, endPoint x: 225, endPoint y: 289, distance: 323.1
click at [225, 289] on pre "import logging from fastapi import FastAPI import inngest import inngest . fast…" at bounding box center [503, 120] width 590 height 390
click at [225, 289] on span "inngest" at bounding box center [243, 293] width 36 height 10
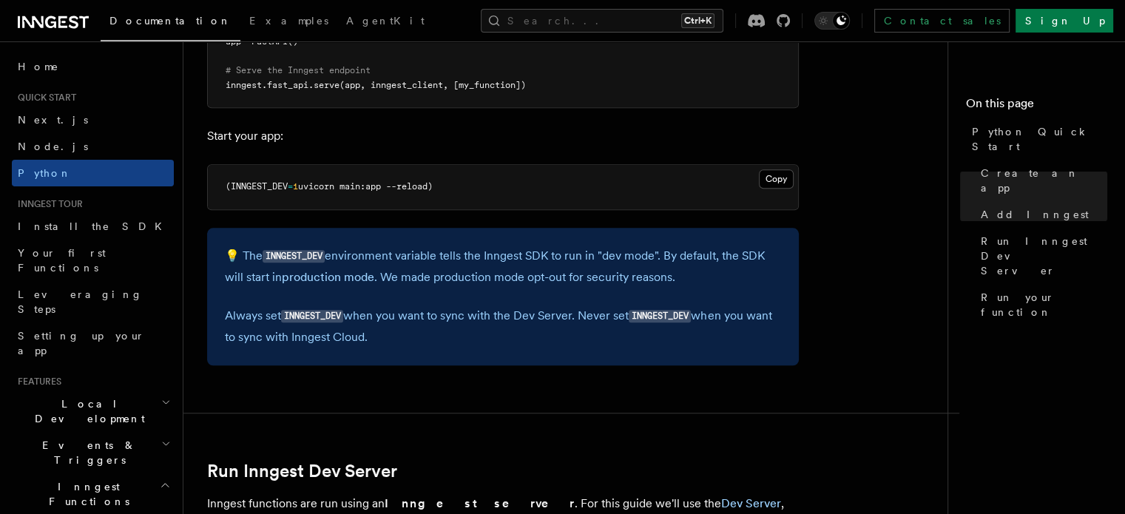
scroll to position [1418, 0]
